Goal: Check status

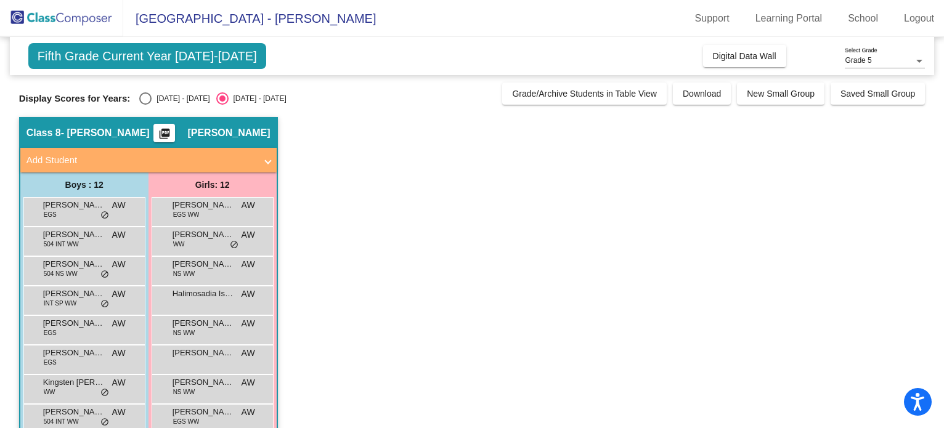
click at [141, 94] on div "Select an option" at bounding box center [145, 98] width 12 height 12
click at [145, 105] on input "[DATE] - [DATE]" at bounding box center [145, 105] width 1 height 1
radio input "true"
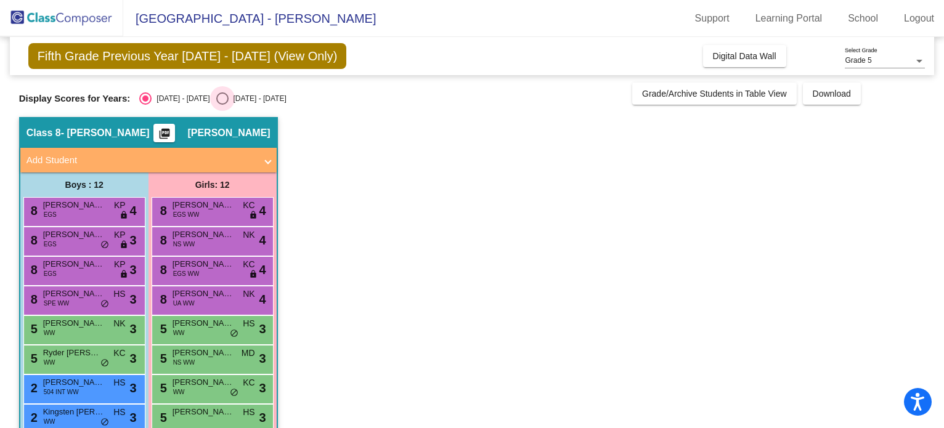
click at [216, 103] on div "Select an option" at bounding box center [222, 98] width 12 height 12
click at [222, 105] on input "[DATE] - [DATE]" at bounding box center [222, 105] width 1 height 1
radio input "true"
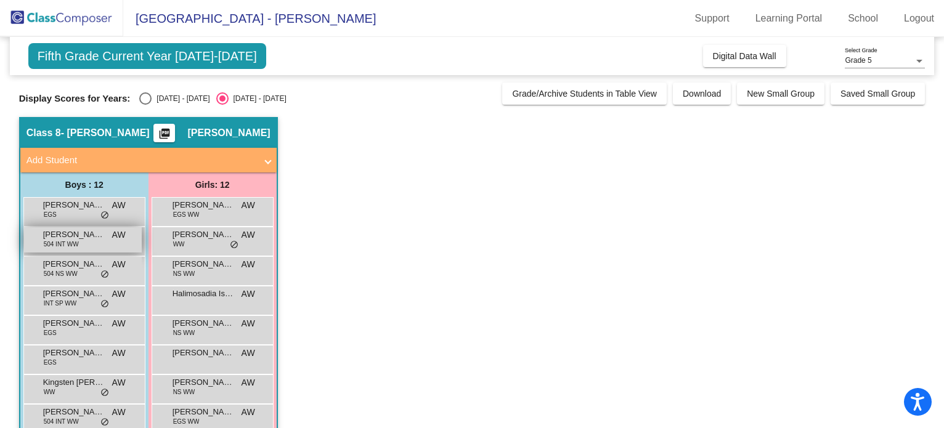
scroll to position [143, 0]
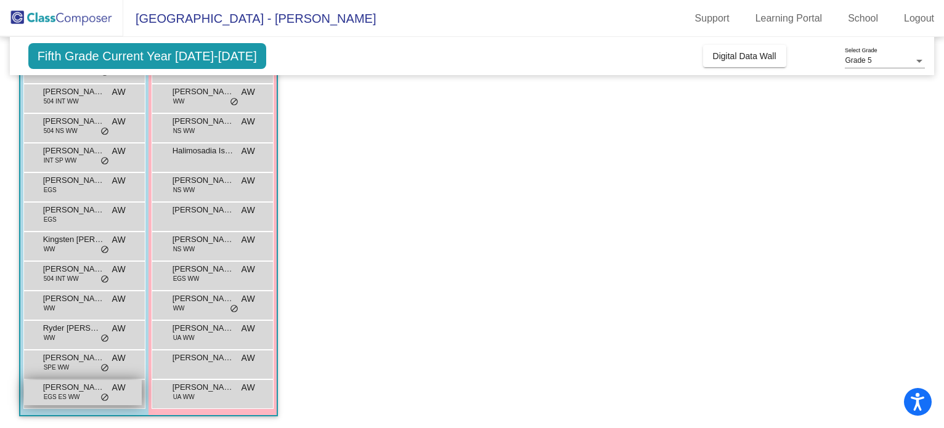
click at [91, 404] on div "[PERSON_NAME] EGS ES WW AW lock do_not_disturb_alt" at bounding box center [83, 392] width 118 height 25
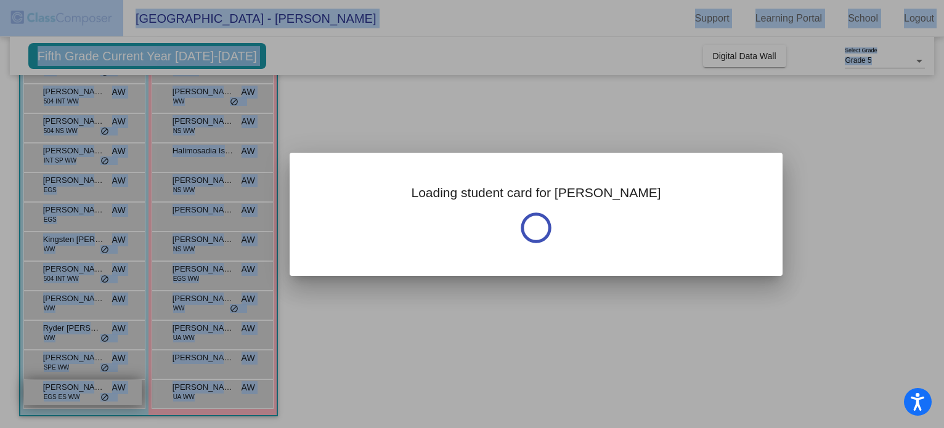
click at [91, 404] on div at bounding box center [472, 214] width 944 height 428
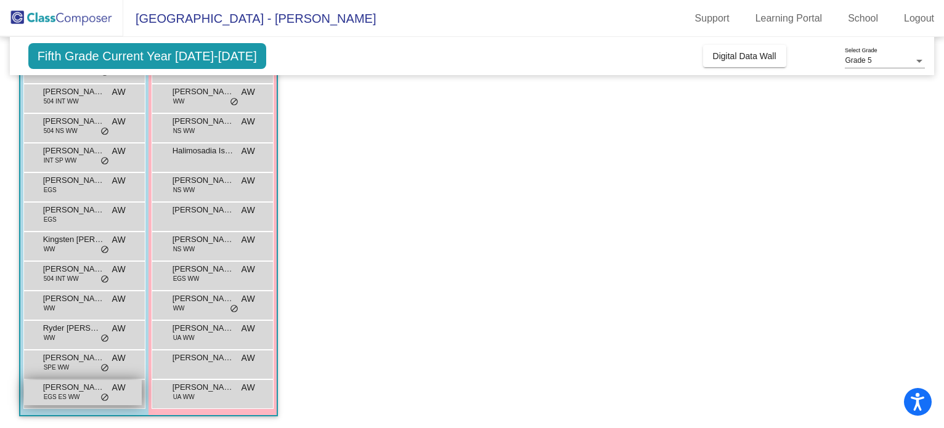
click at [89, 391] on span "[PERSON_NAME]" at bounding box center [74, 388] width 62 height 12
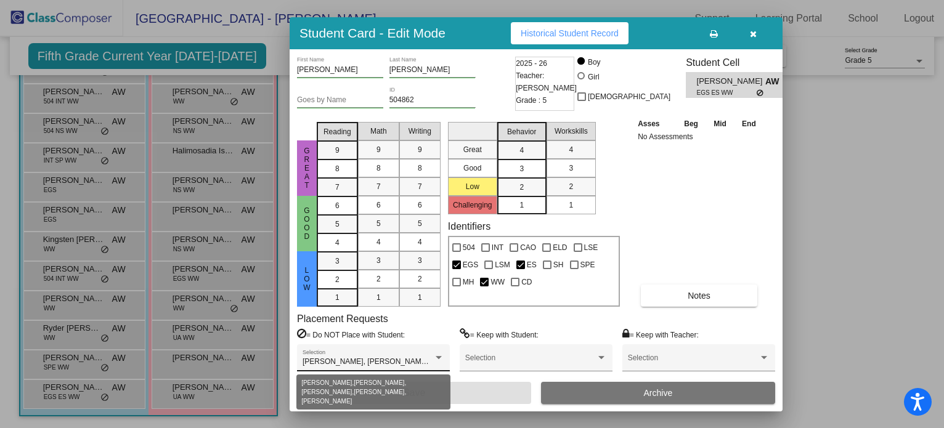
click at [436, 358] on div at bounding box center [439, 357] width 6 height 3
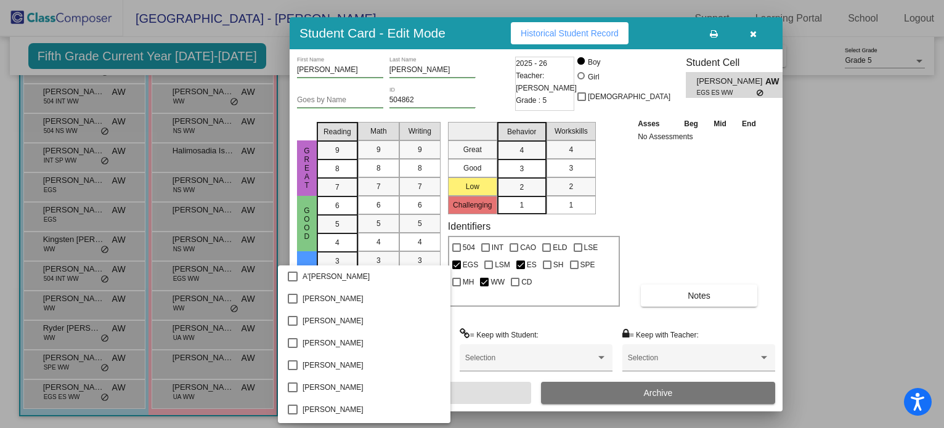
scroll to position [3265, 0]
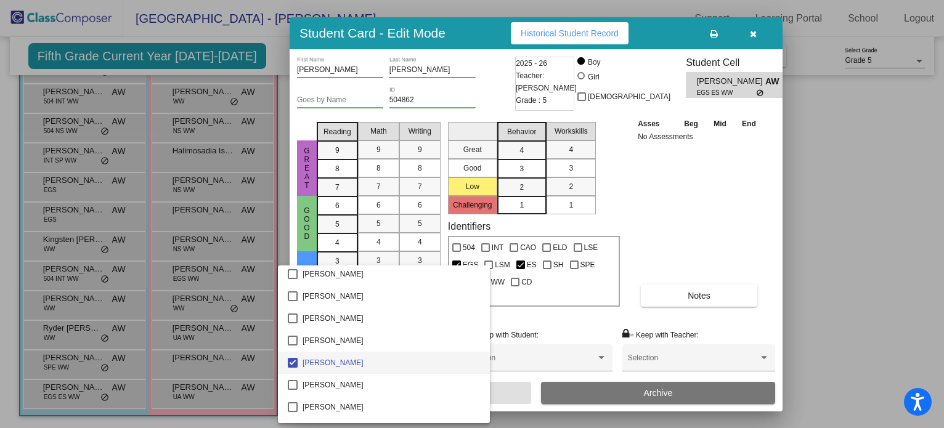
click at [523, 320] on div at bounding box center [472, 214] width 944 height 428
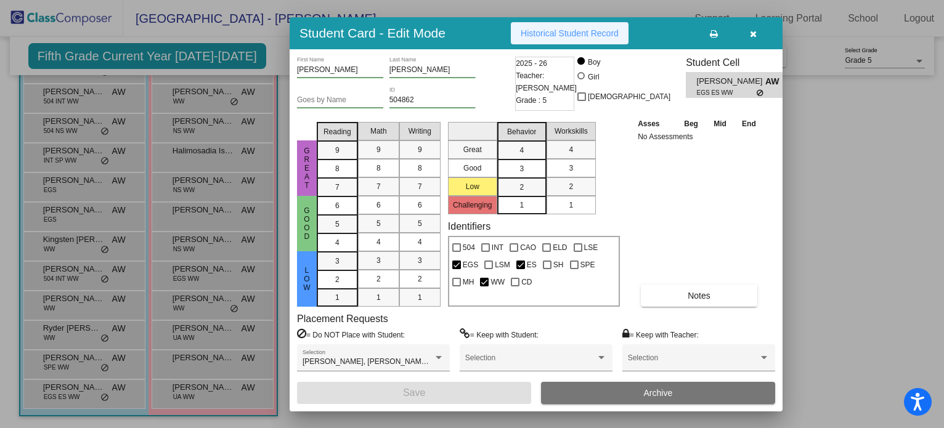
click at [535, 33] on span "Historical Student Record" at bounding box center [570, 33] width 98 height 10
click at [761, 34] on button "button" at bounding box center [753, 33] width 39 height 22
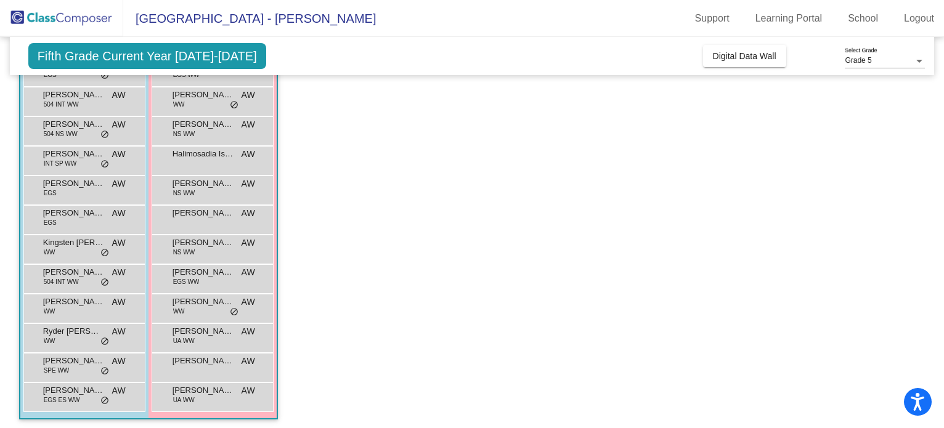
scroll to position [141, 0]
click at [470, 260] on app-classroom "Class 8 - [PERSON_NAME] picture_as_pdf [PERSON_NAME] Add Student First Name Las…" at bounding box center [472, 204] width 907 height 455
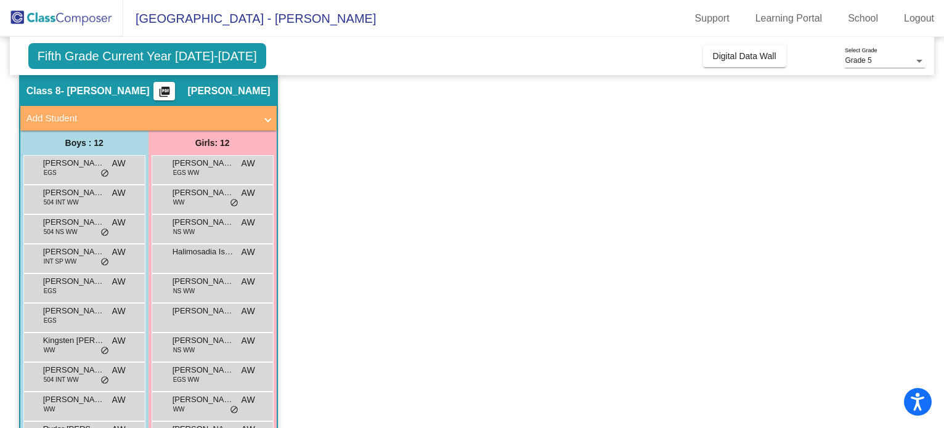
scroll to position [42, 0]
click at [223, 192] on span "[PERSON_NAME]" at bounding box center [204, 193] width 62 height 12
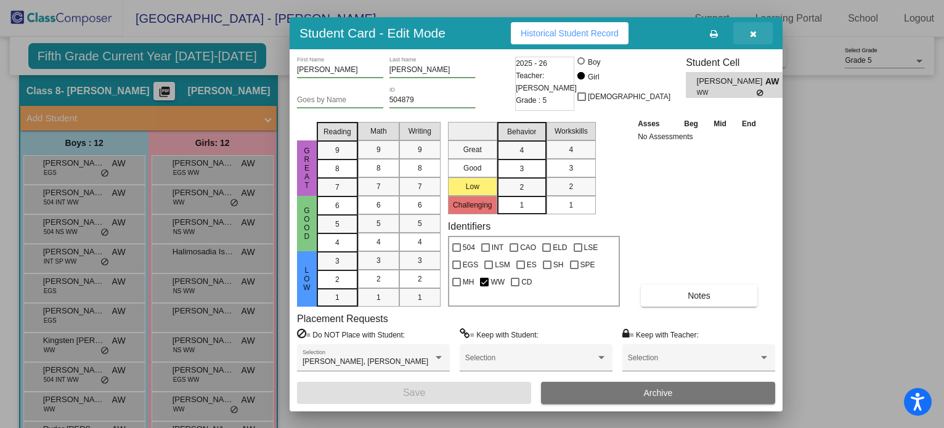
click at [757, 28] on button "button" at bounding box center [753, 33] width 39 height 22
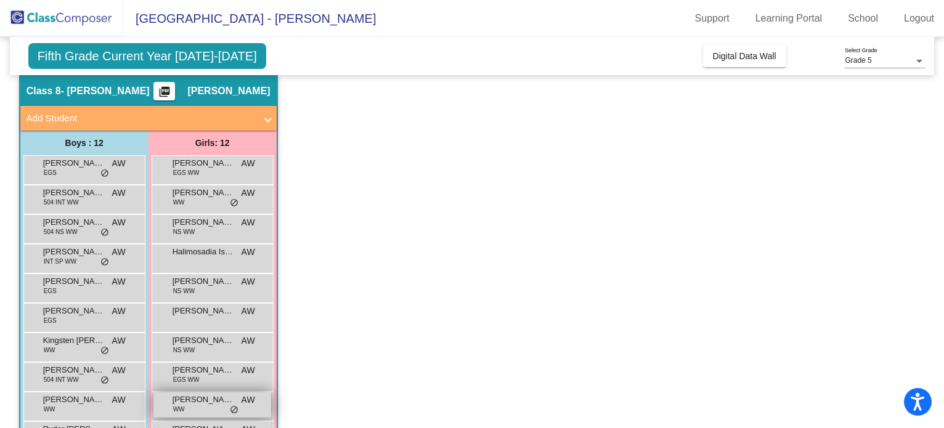
scroll to position [143, 0]
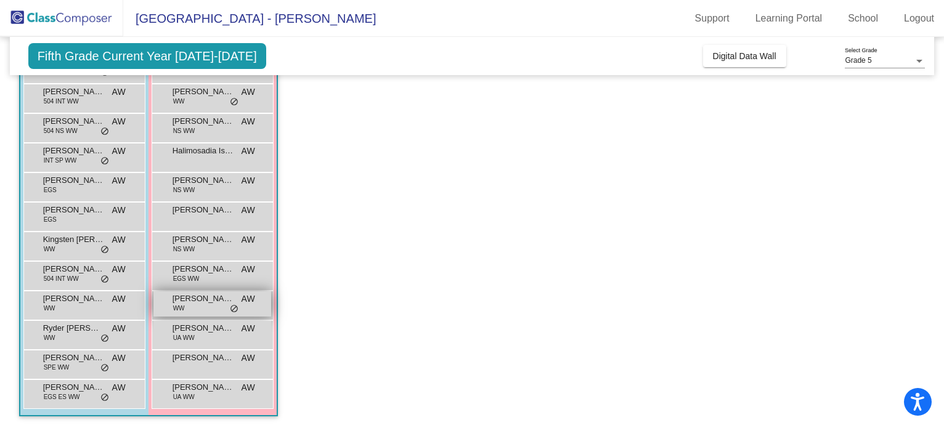
click at [234, 293] on div "[PERSON_NAME] WW AW lock do_not_disturb_alt" at bounding box center [213, 304] width 118 height 25
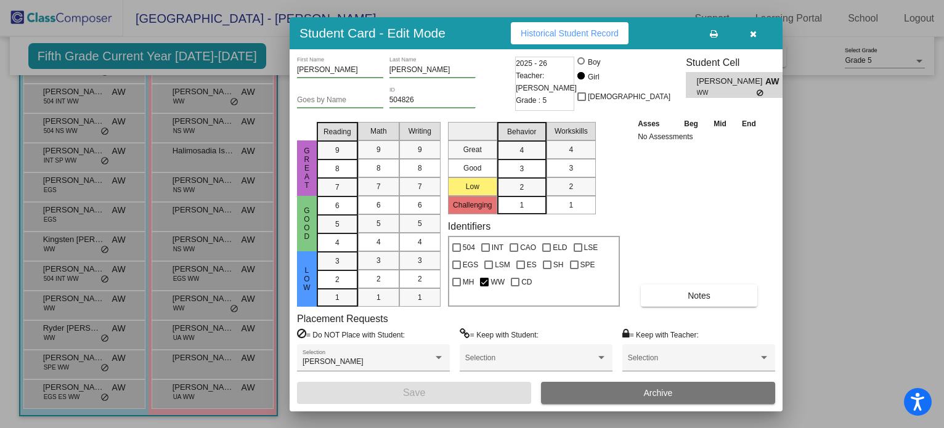
click at [755, 37] on icon "button" at bounding box center [753, 34] width 7 height 9
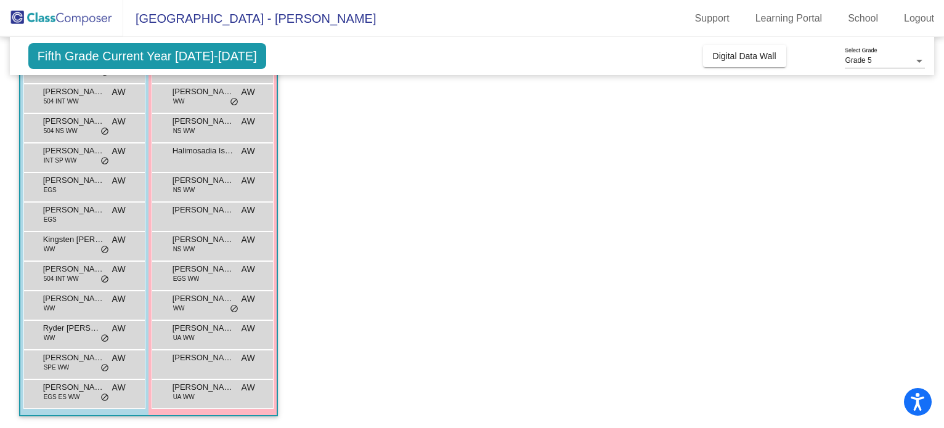
scroll to position [0, 0]
